Goal: Find specific page/section: Find specific page/section

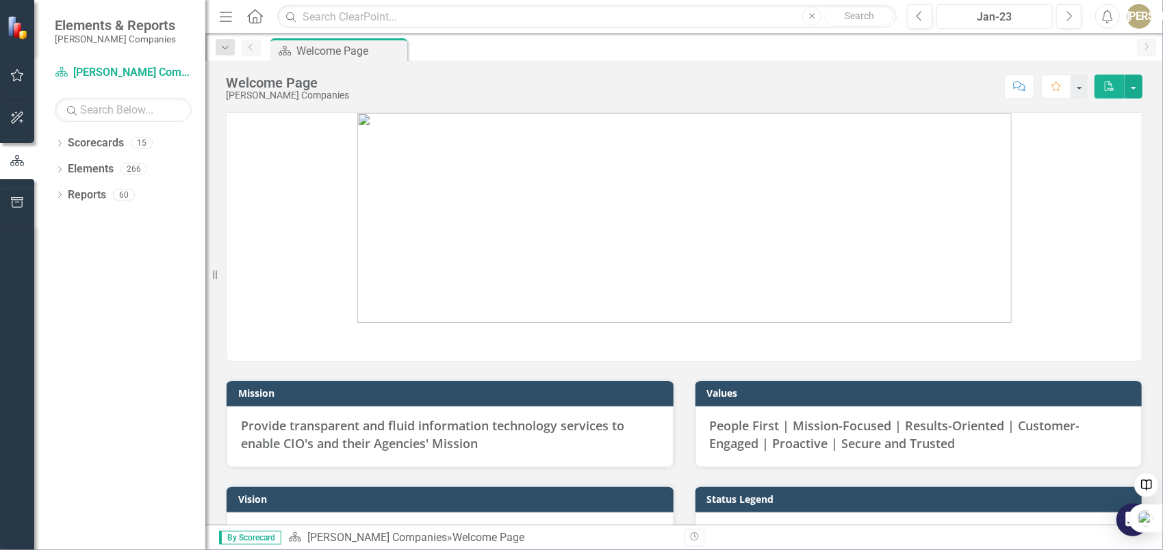
click at [1023, 23] on div "Jan-23" at bounding box center [994, 17] width 107 height 16
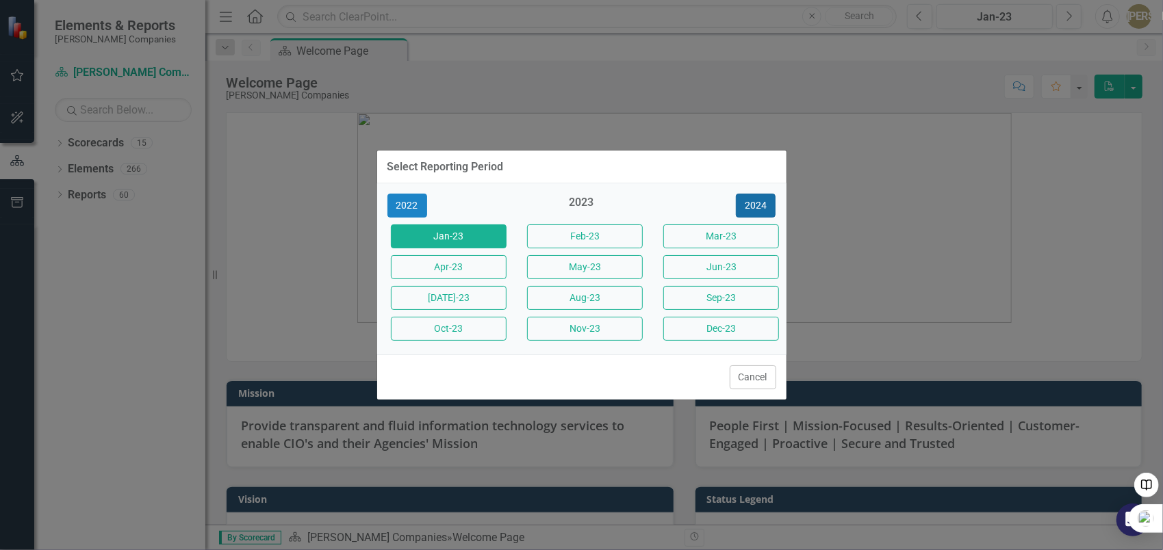
click at [756, 204] on button "2024" at bounding box center [756, 206] width 40 height 24
click at [756, 204] on button "2025" at bounding box center [756, 206] width 40 height 24
click at [545, 214] on div "2025" at bounding box center [582, 206] width 116 height 23
click at [591, 207] on div "2025" at bounding box center [582, 206] width 116 height 23
click at [605, 197] on div "2025" at bounding box center [582, 206] width 116 height 23
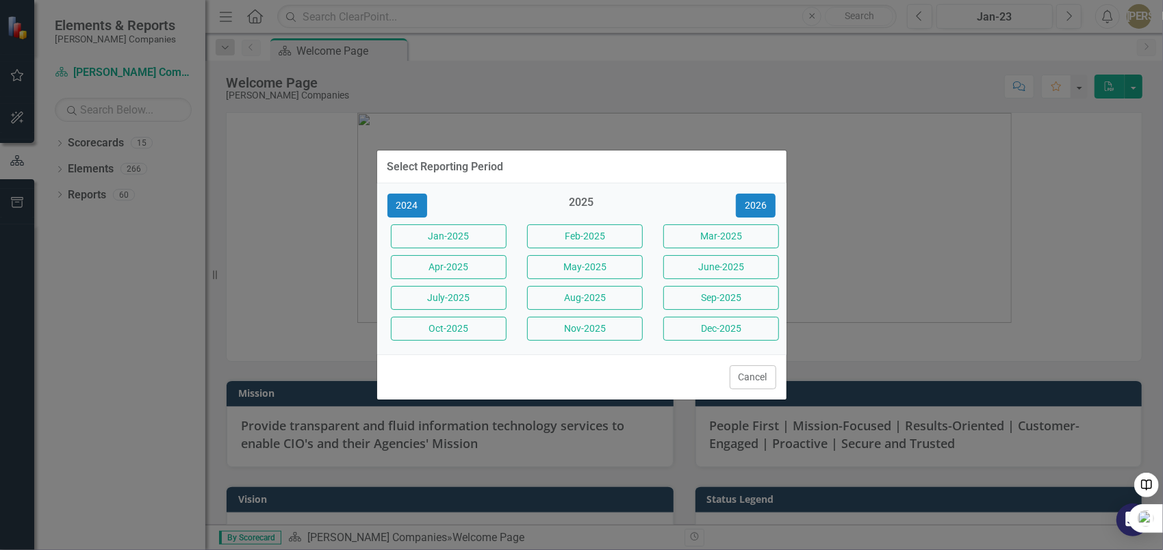
click at [595, 197] on div "2025" at bounding box center [582, 206] width 116 height 23
click at [588, 199] on div "2025" at bounding box center [582, 206] width 116 height 23
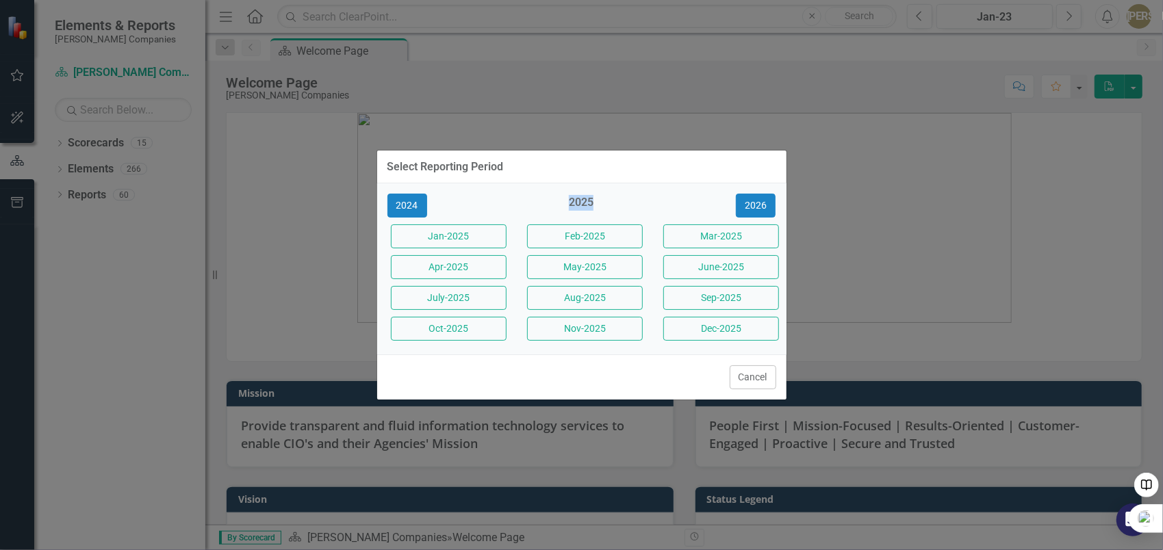
click at [588, 199] on div "2025" at bounding box center [582, 206] width 116 height 23
click at [429, 335] on button "Oct-2025" at bounding box center [449, 329] width 116 height 24
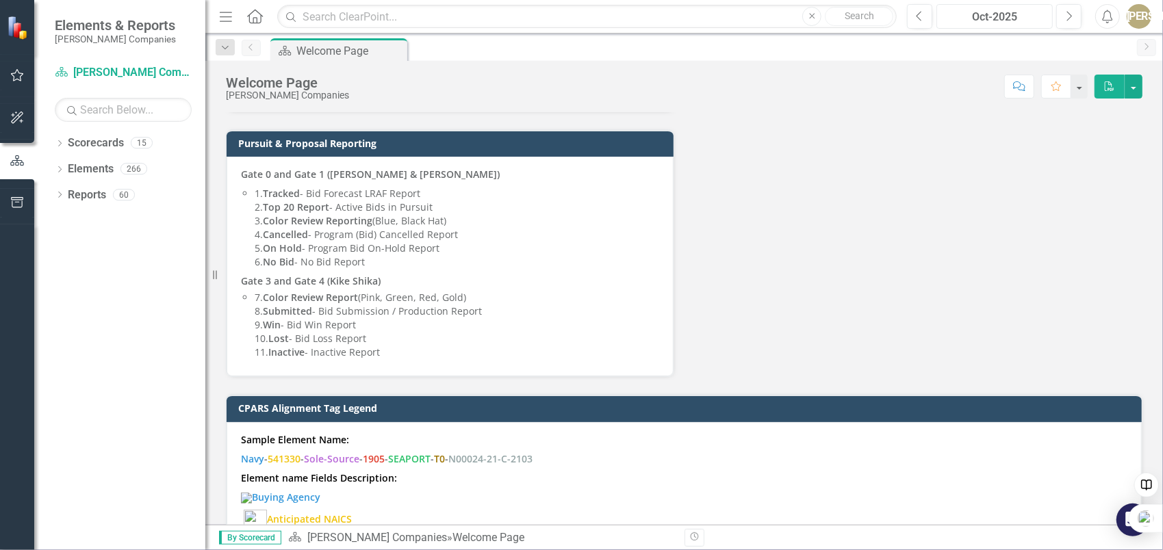
scroll to position [958, 0]
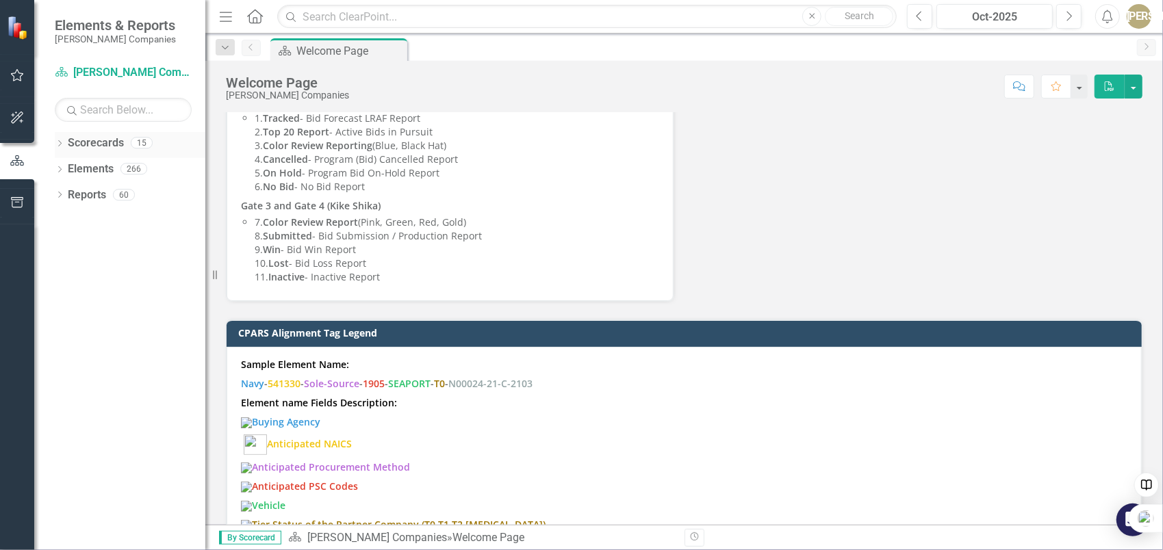
click at [62, 146] on icon "Dropdown" at bounding box center [60, 145] width 10 height 8
click at [62, 146] on div "Dropdown" at bounding box center [57, 143] width 12 height 10
click at [59, 165] on div "Dropdown" at bounding box center [60, 171] width 10 height 12
click at [60, 149] on div "Dropdown" at bounding box center [60, 145] width 10 height 12
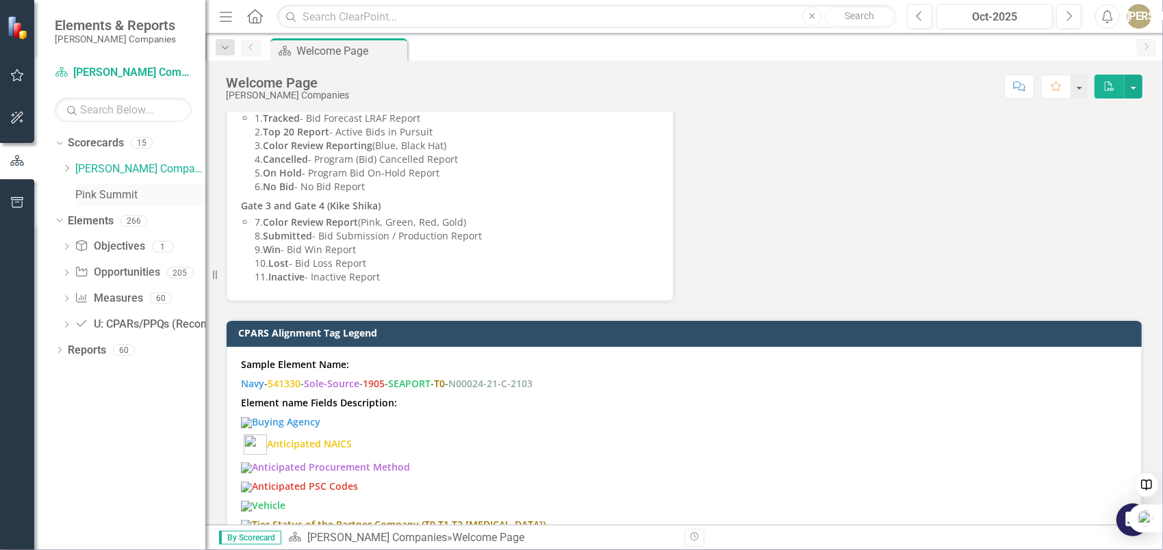
click at [92, 190] on link "Pink Summit" at bounding box center [140, 196] width 130 height 16
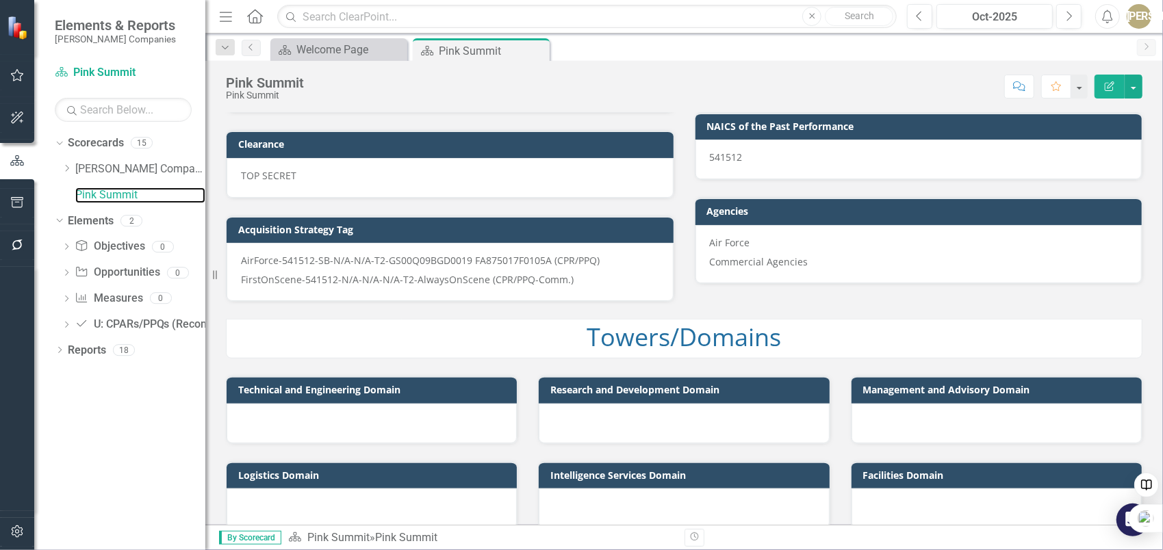
scroll to position [437, 0]
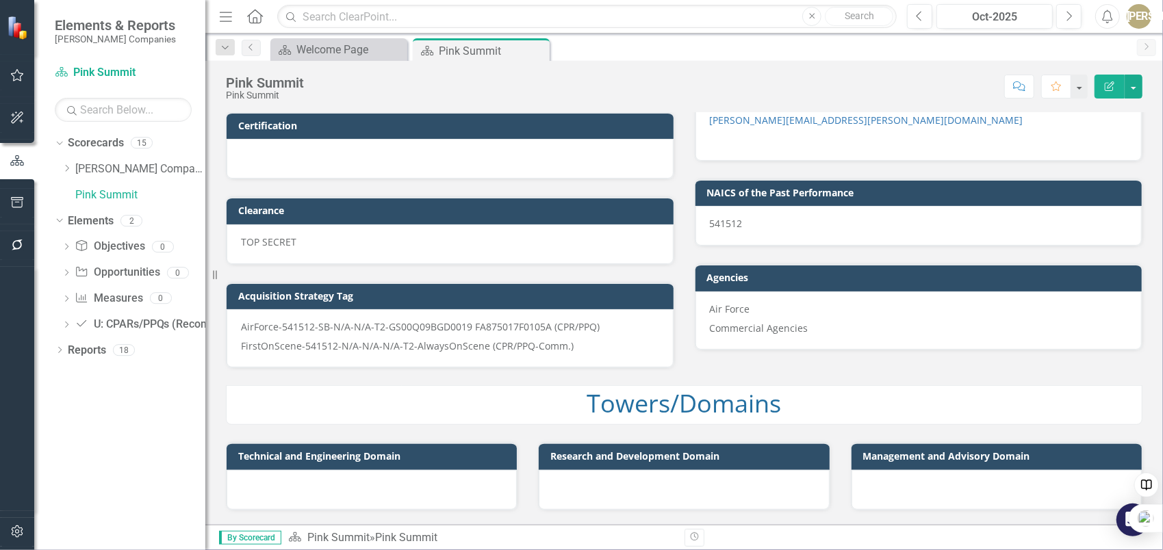
drag, startPoint x: 536, startPoint y: 46, endPoint x: 0, endPoint y: 160, distance: 548.0
click at [0, 0] on icon "Close" at bounding box center [0, 0] width 0 height 0
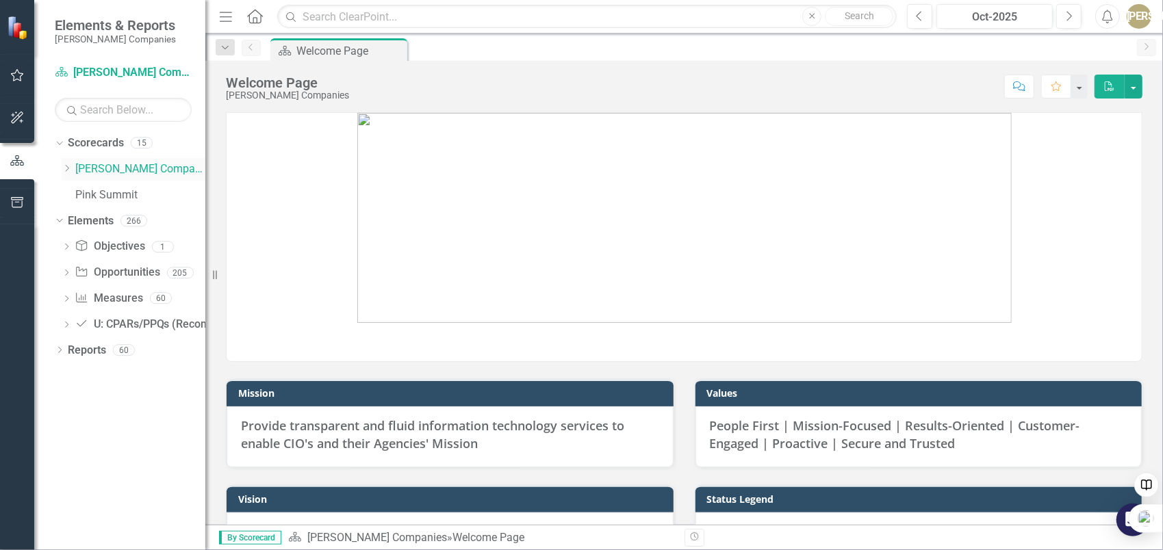
click at [67, 170] on icon "Dropdown" at bounding box center [67, 168] width 10 height 8
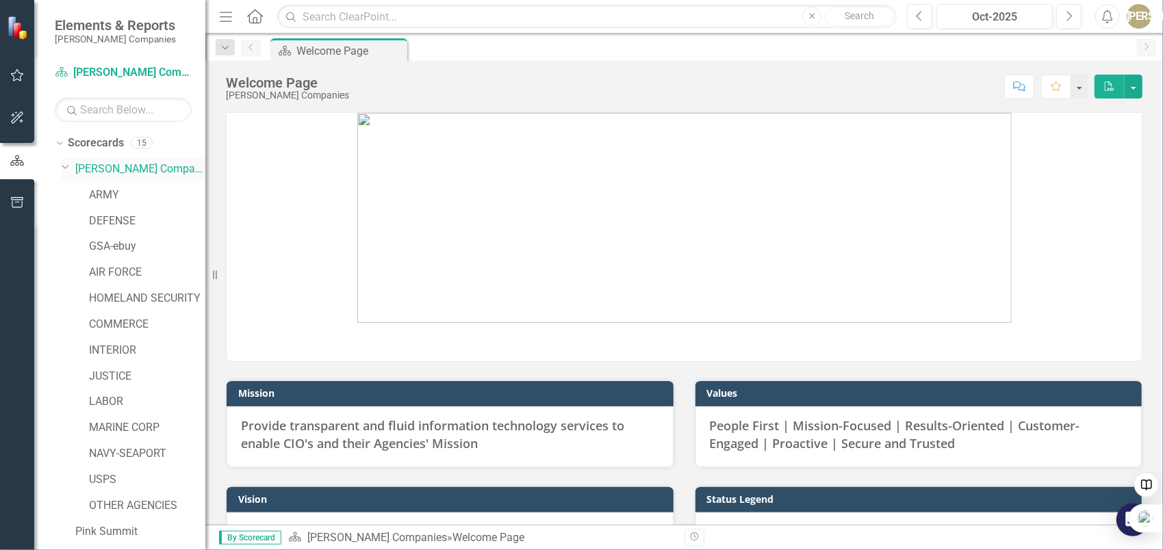
click at [67, 170] on icon "Dropdown" at bounding box center [66, 167] width 8 height 10
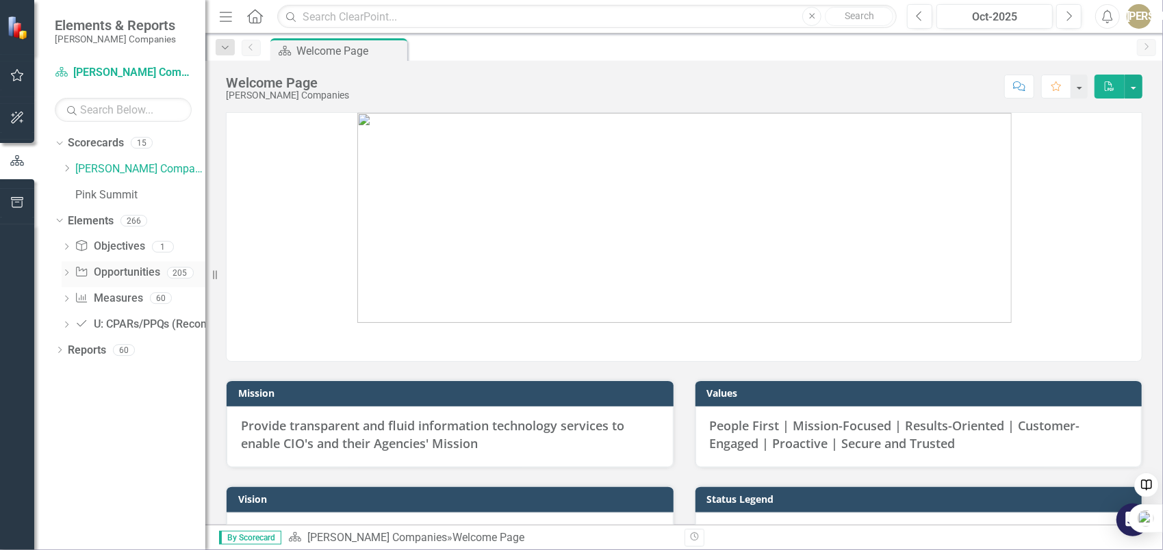
click at [103, 271] on link "Opportunity Opportunities" at bounding box center [117, 273] width 85 height 16
click at [70, 272] on icon "Dropdown" at bounding box center [67, 274] width 10 height 8
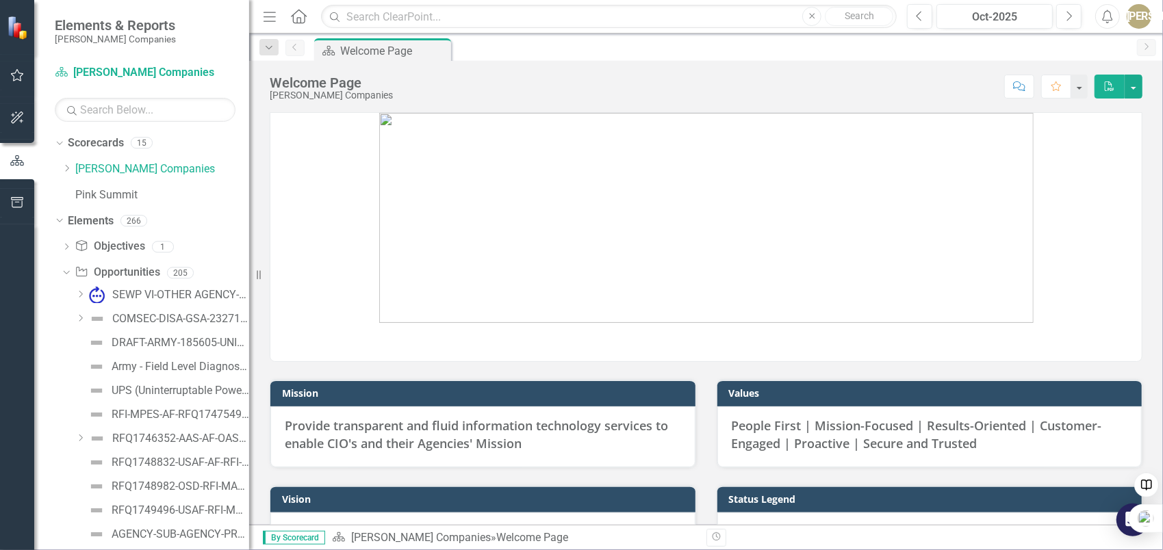
drag, startPoint x: 207, startPoint y: 333, endPoint x: 244, endPoint y: 331, distance: 37.0
click at [249, 334] on div "Resize" at bounding box center [254, 275] width 11 height 550
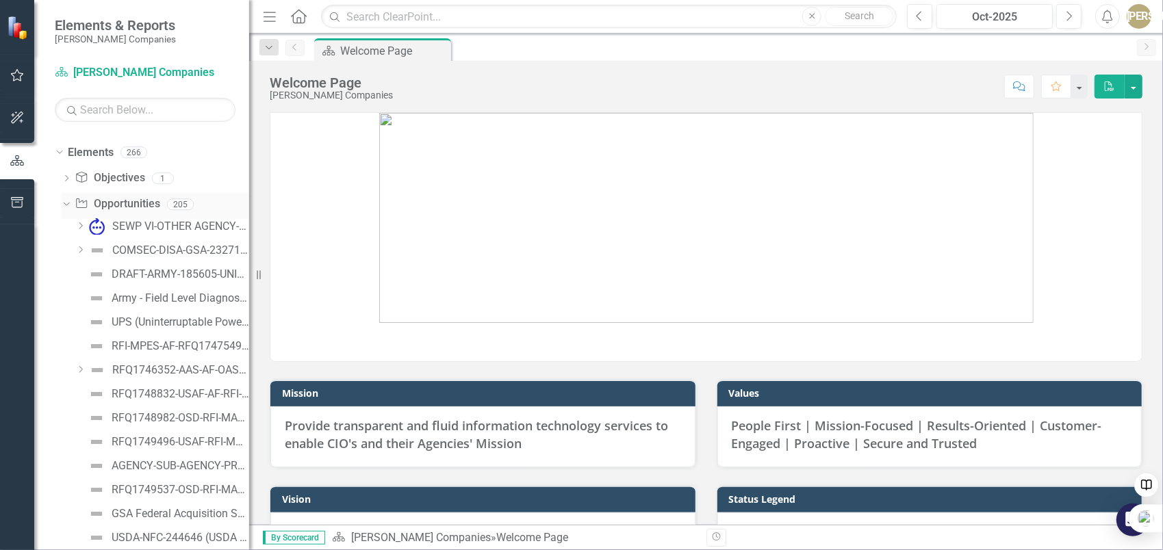
click at [66, 208] on div "Dropdown" at bounding box center [67, 206] width 10 height 7
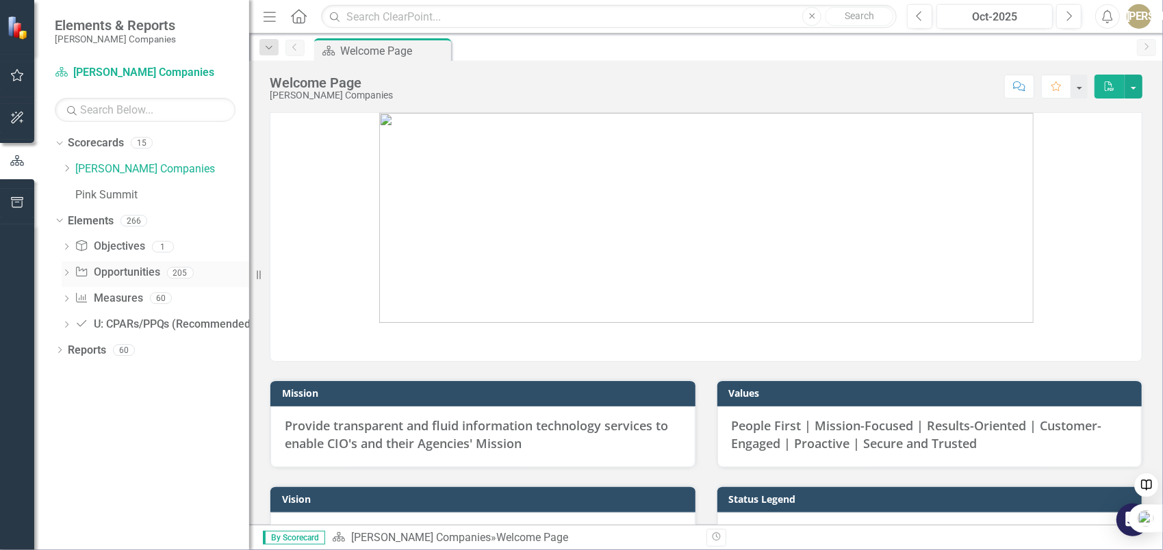
scroll to position [0, 0]
click at [61, 353] on icon "Dropdown" at bounding box center [60, 352] width 10 height 8
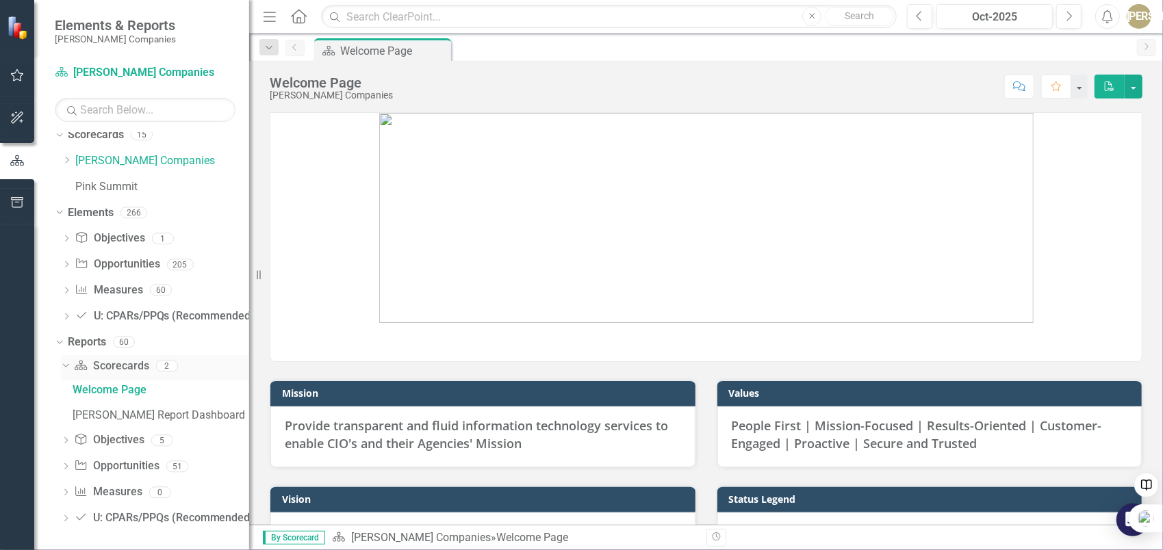
scroll to position [11, 0]
click at [115, 468] on link "Opportunity Opportunities" at bounding box center [116, 464] width 85 height 16
click at [71, 459] on div "Dropdown Opportunity Opportunities 51" at bounding box center [155, 465] width 188 height 26
click at [68, 460] on div "Dropdown" at bounding box center [66, 466] width 10 height 12
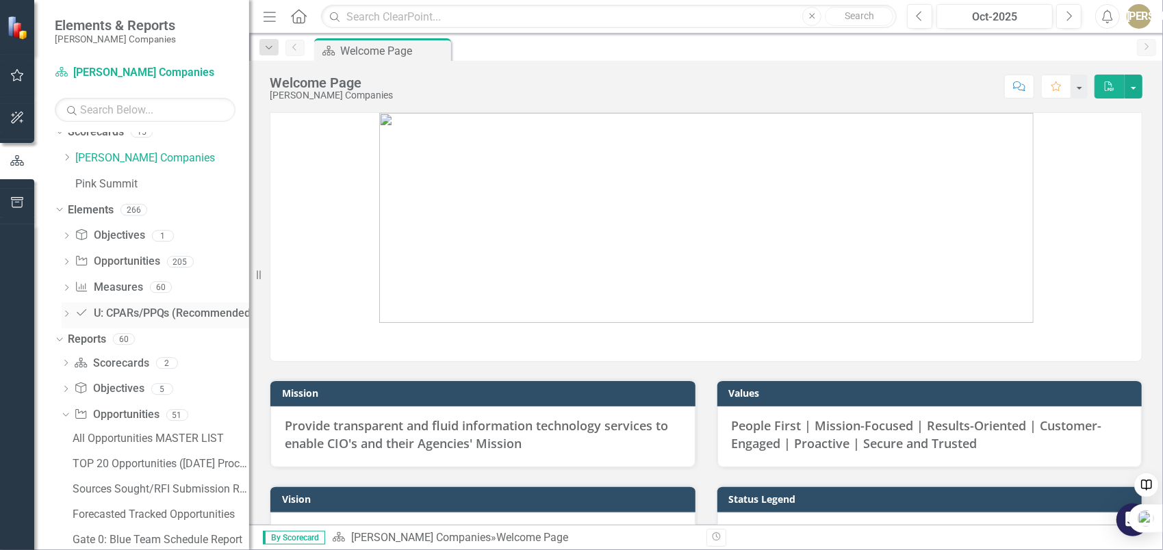
scroll to position [216, 0]
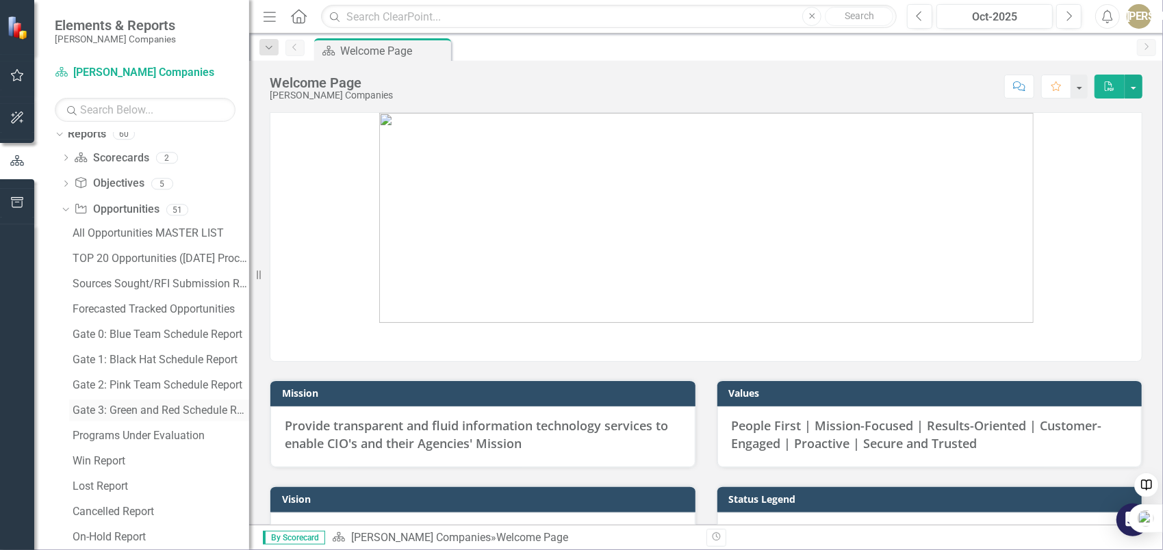
click at [144, 413] on div "Gate 3: Green and Red Schedule Report" at bounding box center [161, 410] width 177 height 12
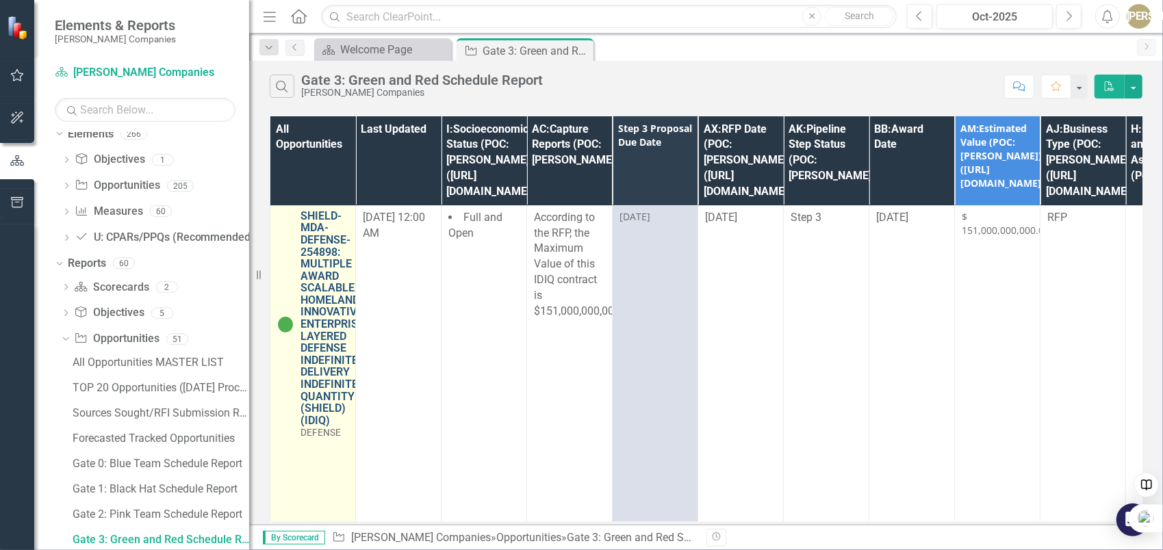
click at [309, 257] on link "SHIELD-MDA-DEFENSE-254898: MULTIPLE AWARD SCALABLE HOMELAND INNOVATIVE ENTERPRI…" at bounding box center [332, 318] width 64 height 217
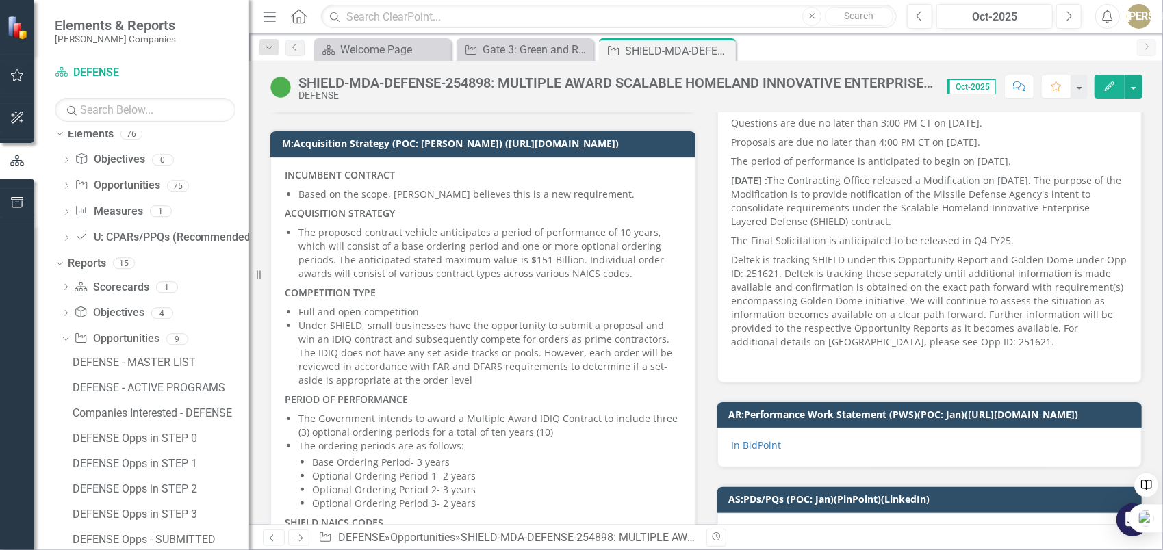
scroll to position [684, 0]
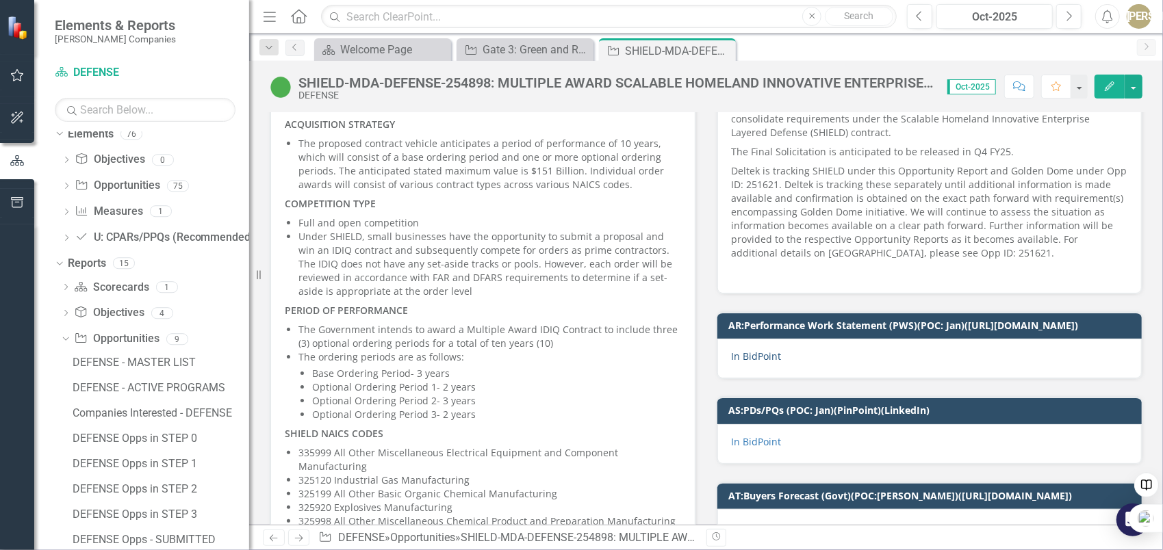
click at [749, 363] on link "In BidPoint" at bounding box center [757, 356] width 50 height 13
